Goal: Task Accomplishment & Management: Complete application form

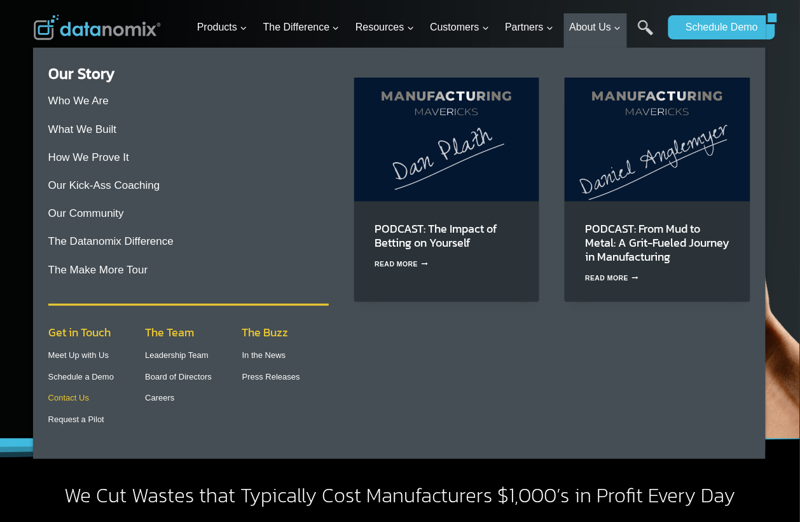
click at [58, 400] on link "Contact Us" at bounding box center [68, 398] width 41 height 10
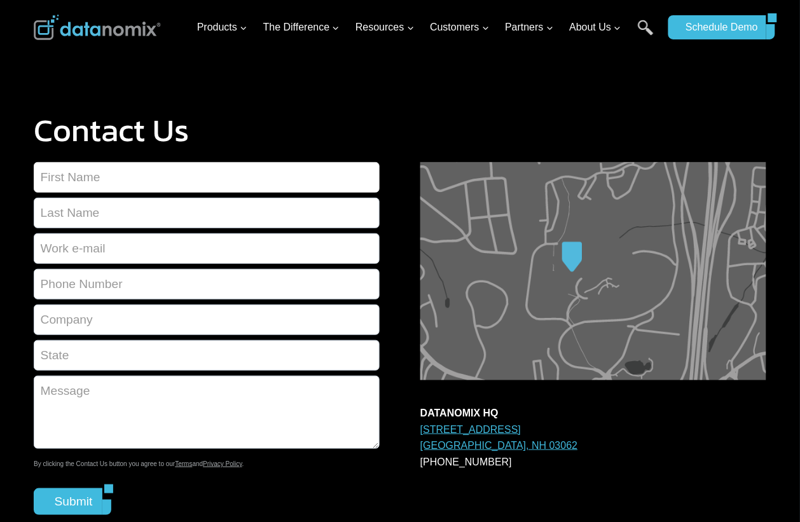
click at [156, 169] on input "Contact form" at bounding box center [207, 177] width 346 height 31
click at [287, 121] on h1 "Contact Us" at bounding box center [400, 130] width 732 height 32
click at [167, 182] on input "Contact form" at bounding box center [207, 177] width 346 height 31
type input "Jessica"
type input "Clark"
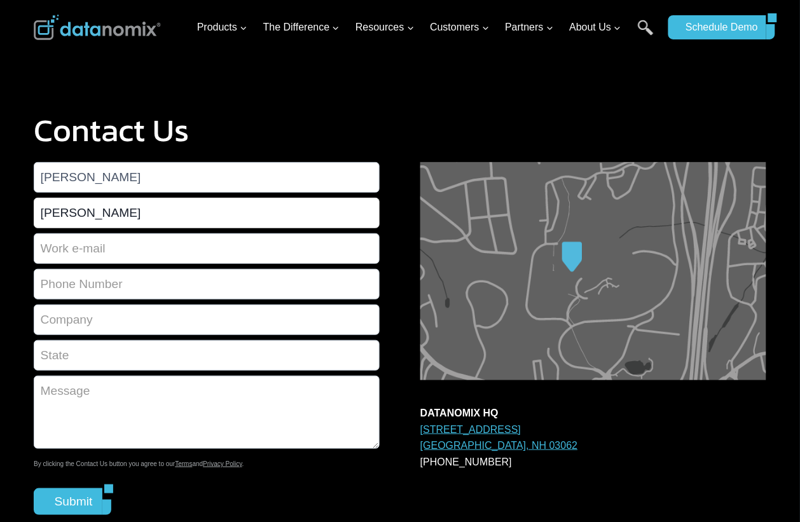
type input "JC4.Jessica@gmail.com"
type input "2015895689"
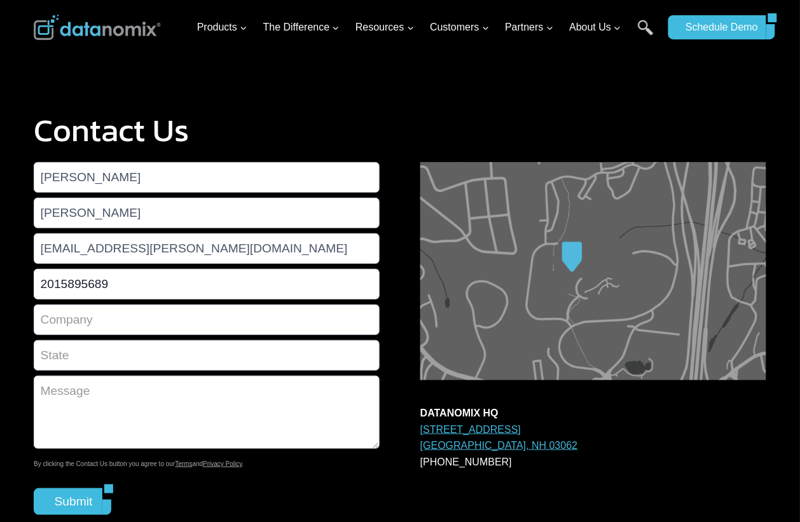
type input "Greenmarketing-us"
type input "New York"
click at [86, 163] on input "Jessica" at bounding box center [207, 177] width 346 height 31
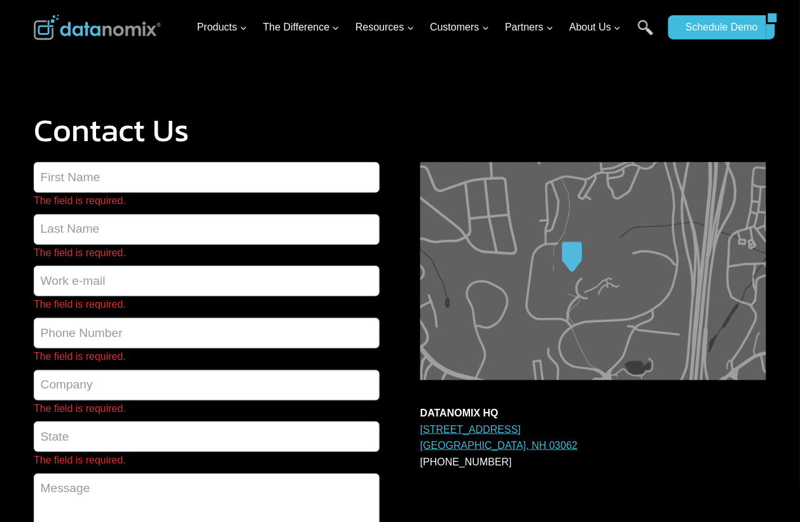
click at [114, 179] on input "The field is required." at bounding box center [207, 177] width 346 height 31
type input "Amelia"
type input "Perez"
type input "Perez.AmeliaP1@gmail.com"
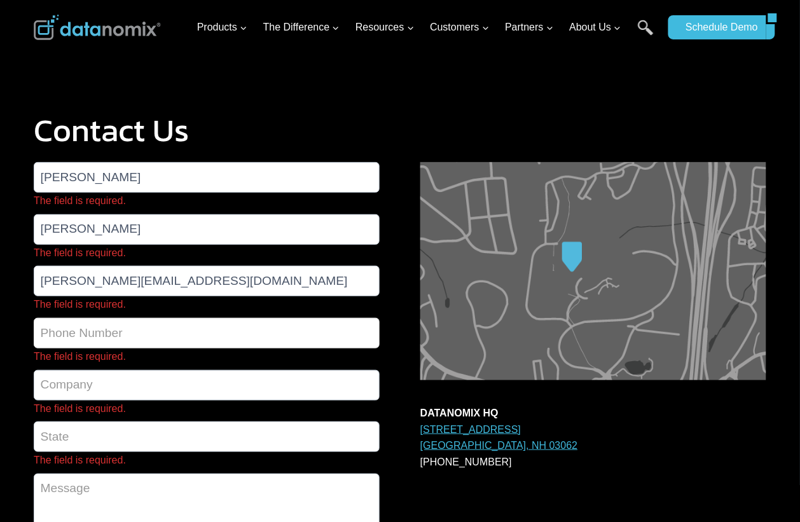
type input "2015895689"
type input "Greenmarketing-us"
type input "New York"
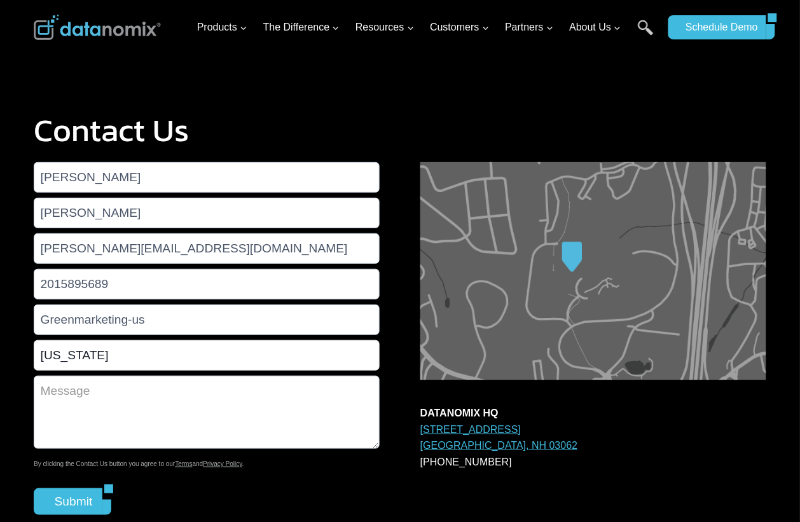
click at [211, 371] on input "New York" at bounding box center [207, 355] width 346 height 31
click at [201, 401] on textarea "Contact form" at bounding box center [207, 412] width 346 height 73
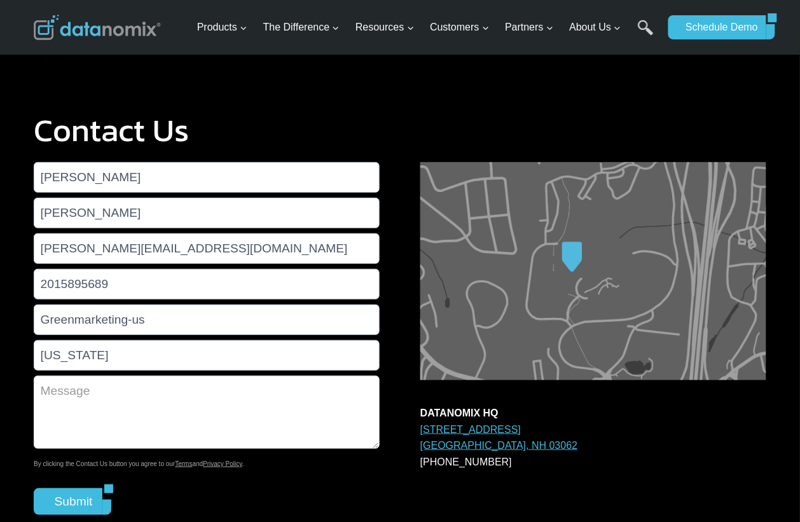
scroll to position [238, 0]
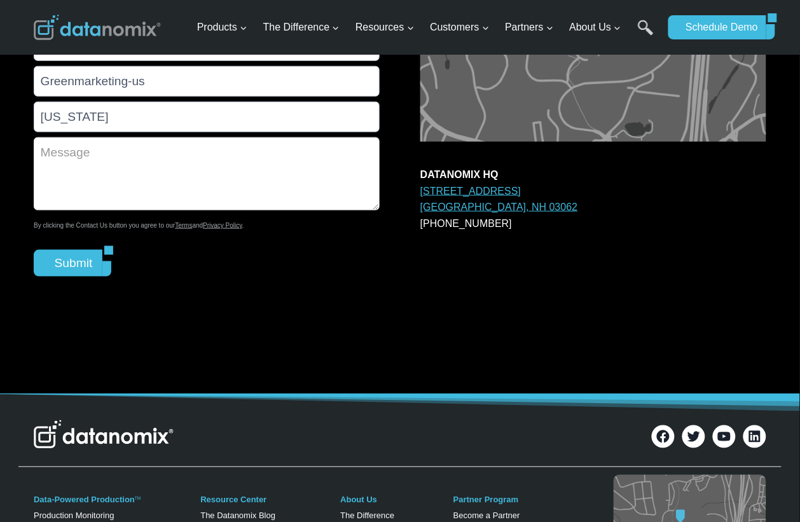
click at [161, 167] on textarea "Contact form" at bounding box center [207, 173] width 346 height 73
paste textarea "Hi, Greetings of the day! I am writing to check if you would be interested to a…"
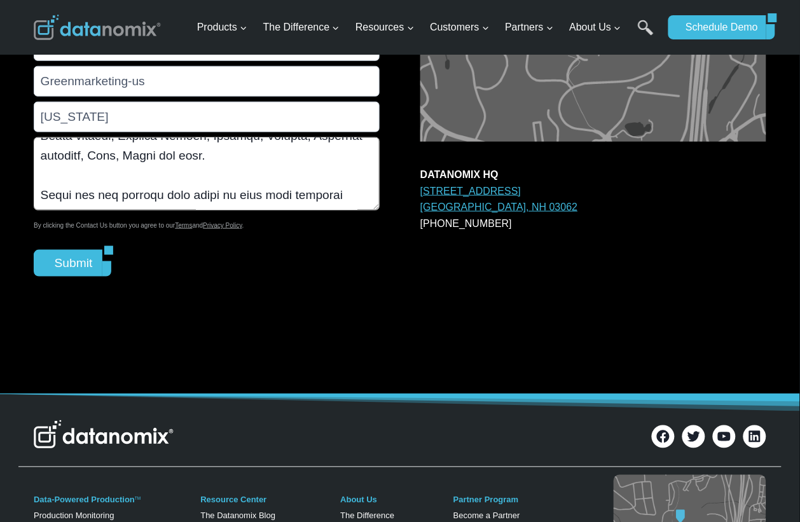
scroll to position [992, 0]
click at [161, 167] on textarea "Contact form" at bounding box center [207, 173] width 346 height 73
type textarea "Hi, Greetings of the day! I am writing to check if you would be interested to a…"
click at [83, 261] on input "Submit" at bounding box center [68, 263] width 69 height 27
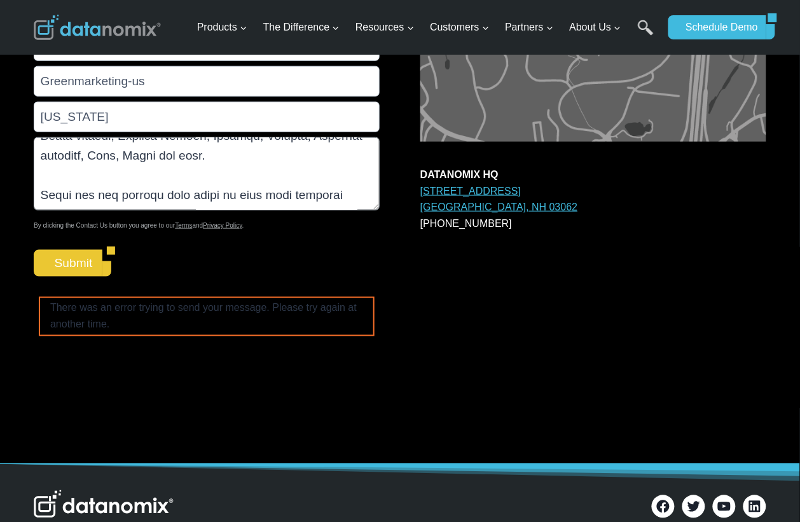
click at [84, 258] on input "Submit" at bounding box center [68, 263] width 69 height 27
